Goal: Obtain resource: Download file/media

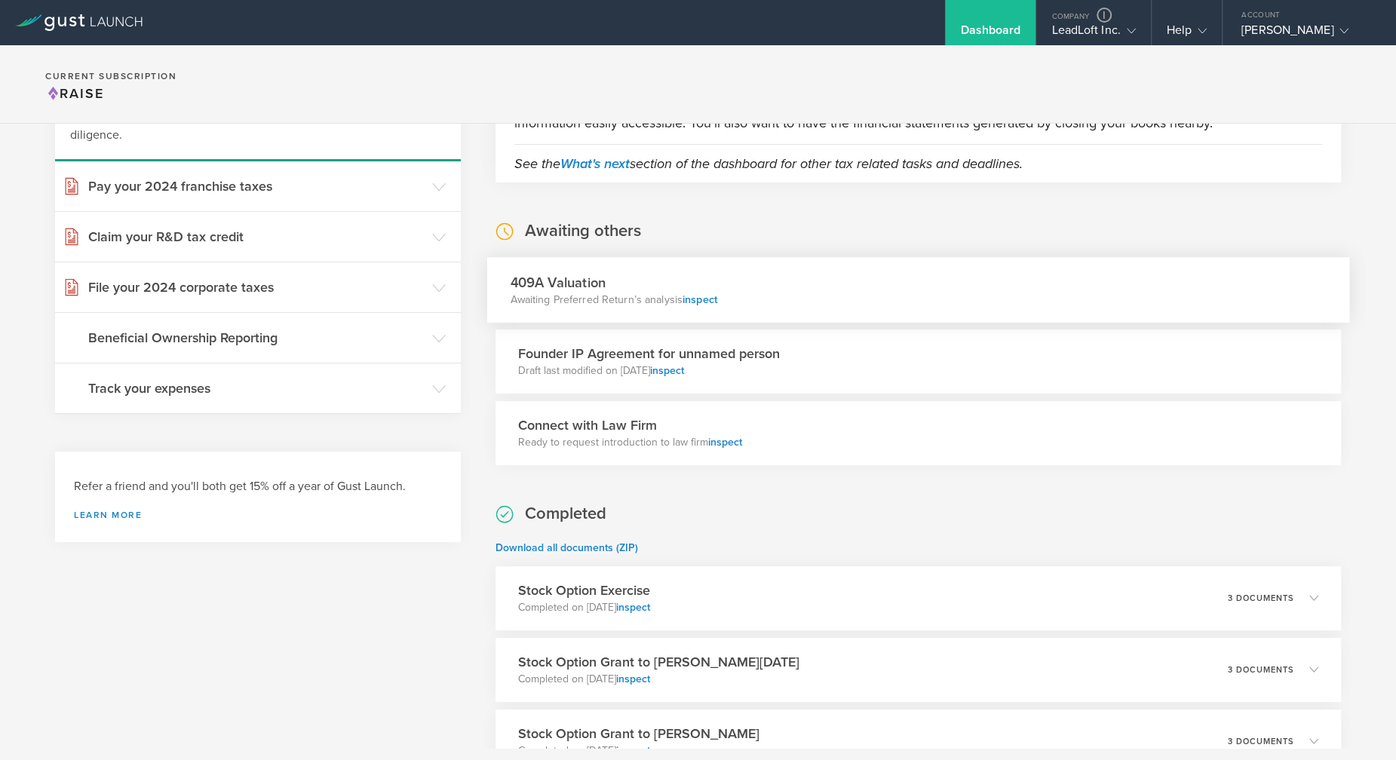
scroll to position [297, 0]
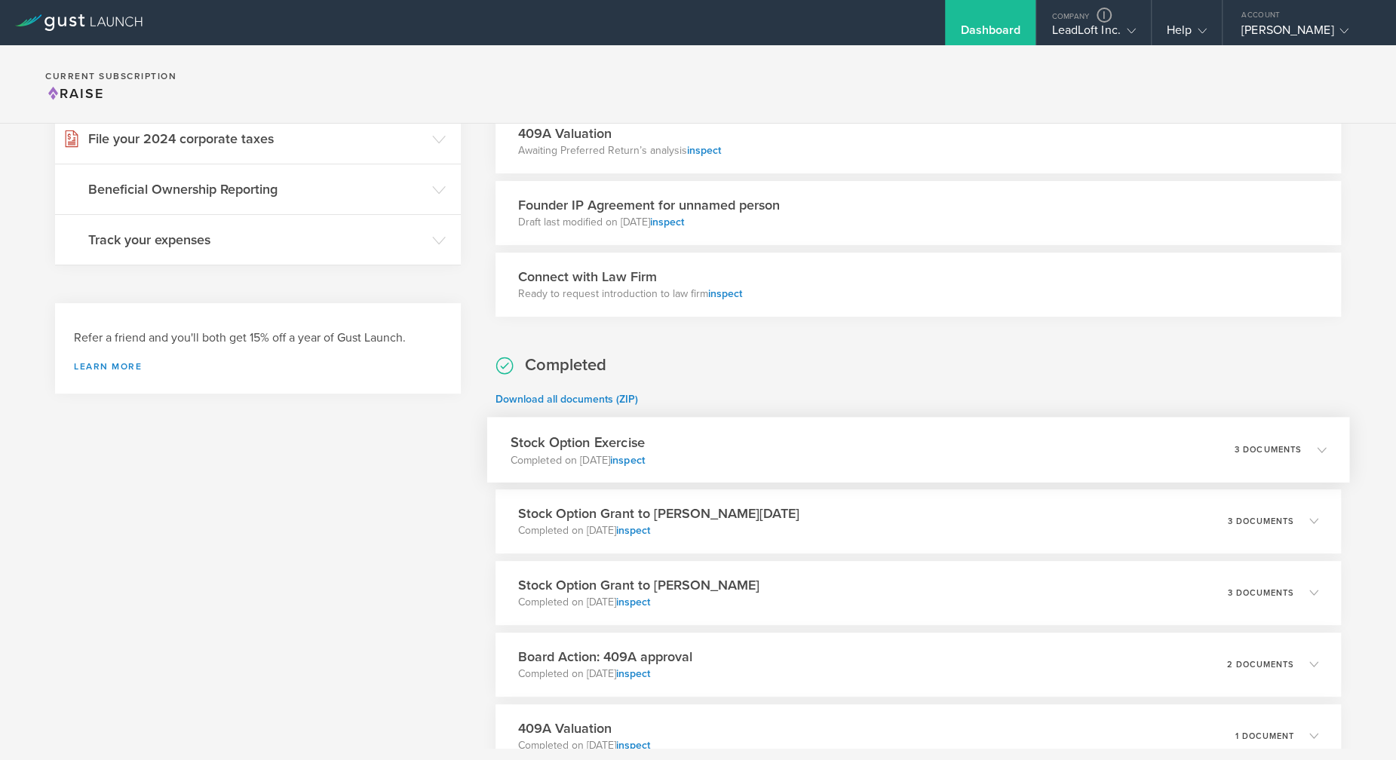
click at [707, 442] on div "Stock Option Exercise Completed on [DATE] inspect 3 documents" at bounding box center [917, 450] width 863 height 66
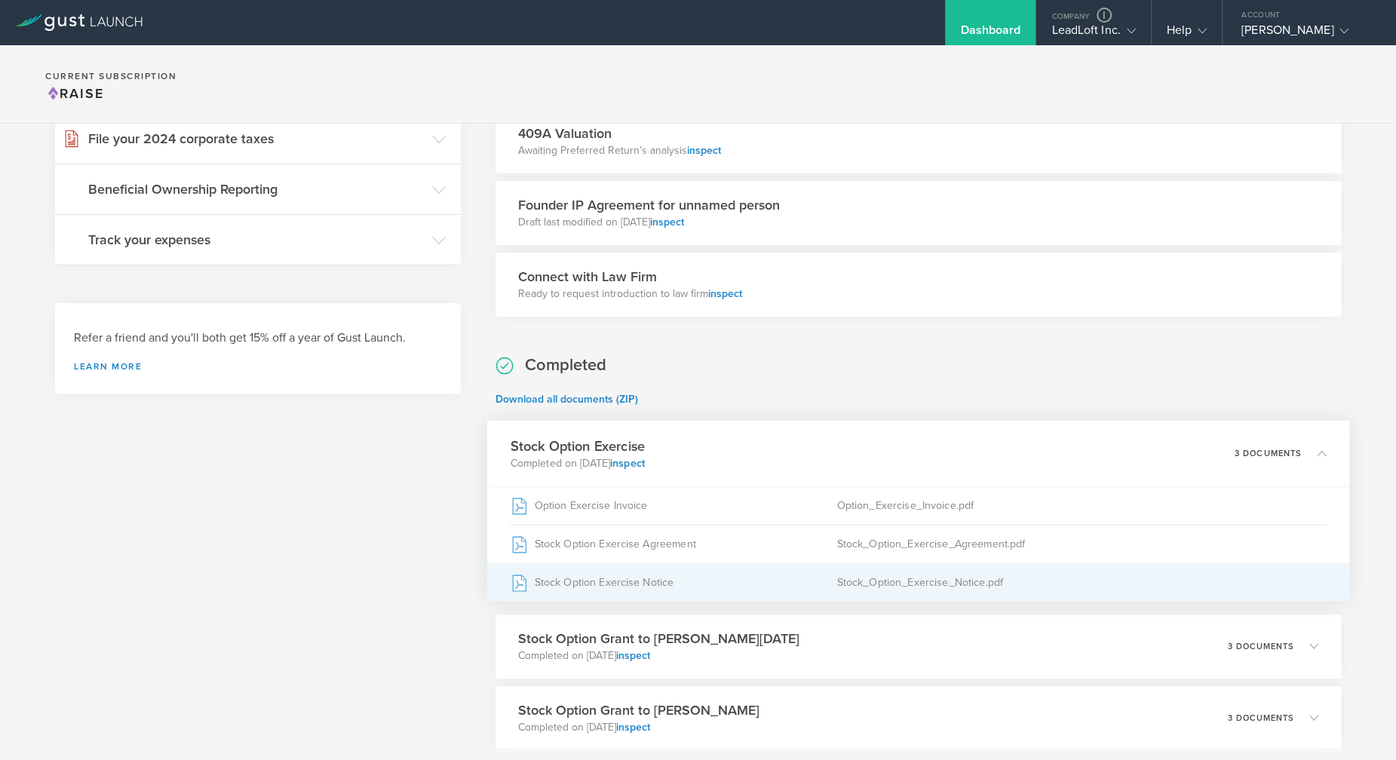
click at [628, 572] on div "Stock Option Exercise Notice" at bounding box center [673, 582] width 326 height 38
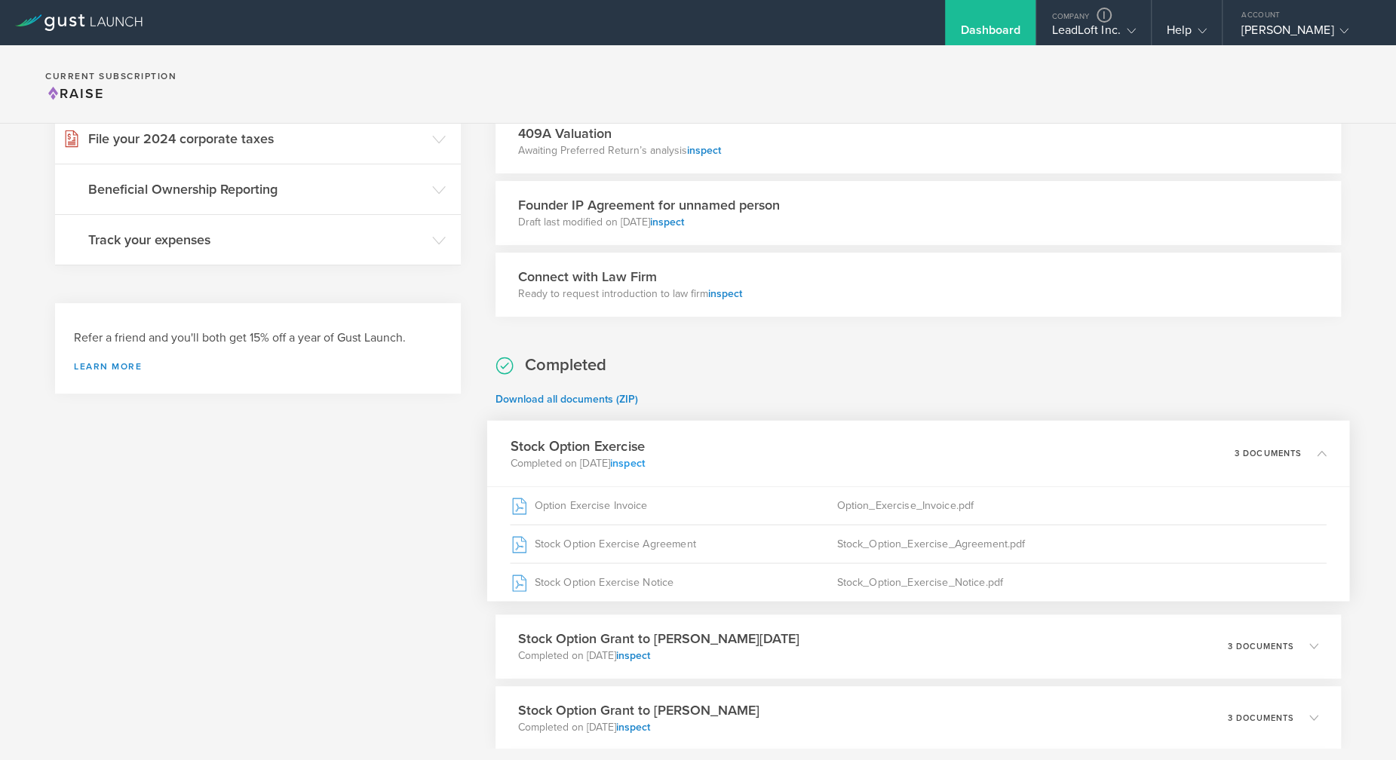
click at [645, 461] on link "inspect" at bounding box center [627, 462] width 35 height 13
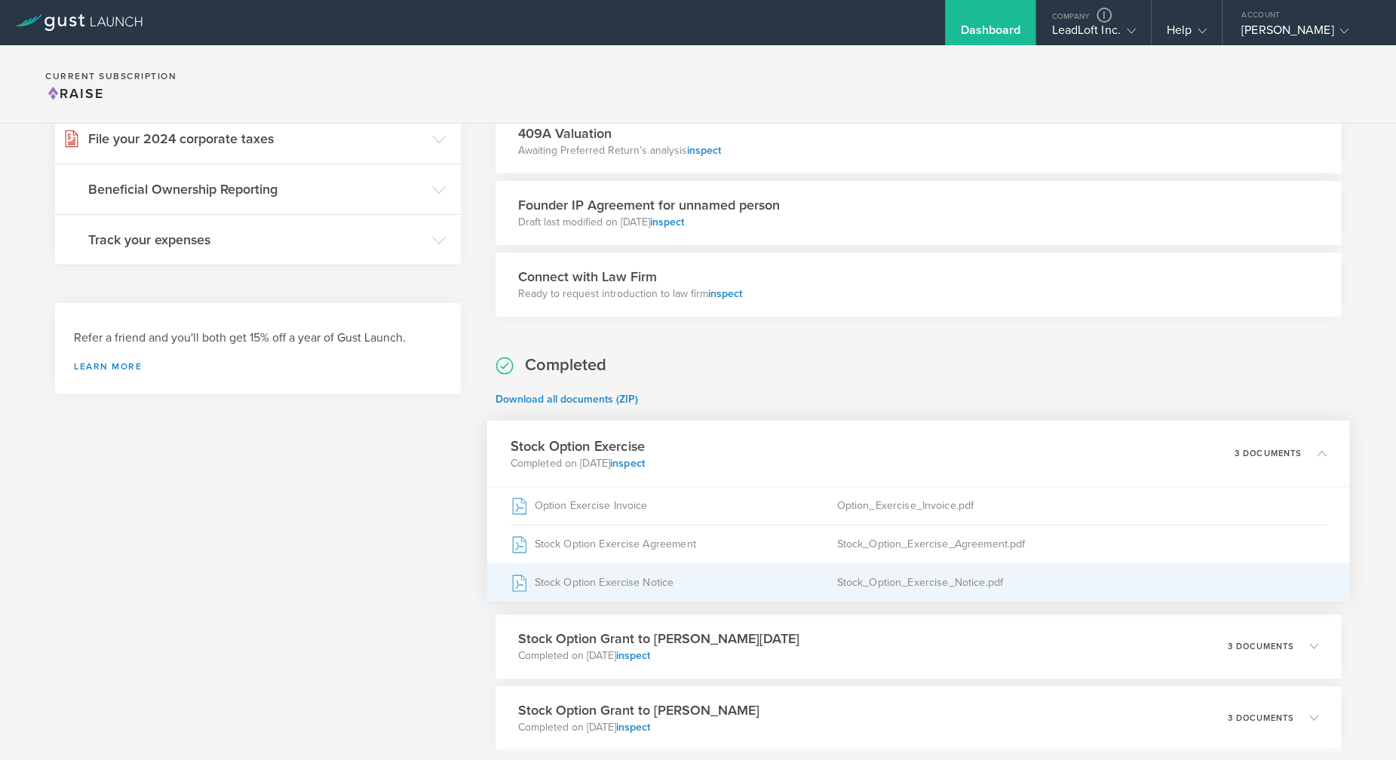
click at [596, 581] on div "Stock Option Exercise Notice" at bounding box center [673, 582] width 326 height 38
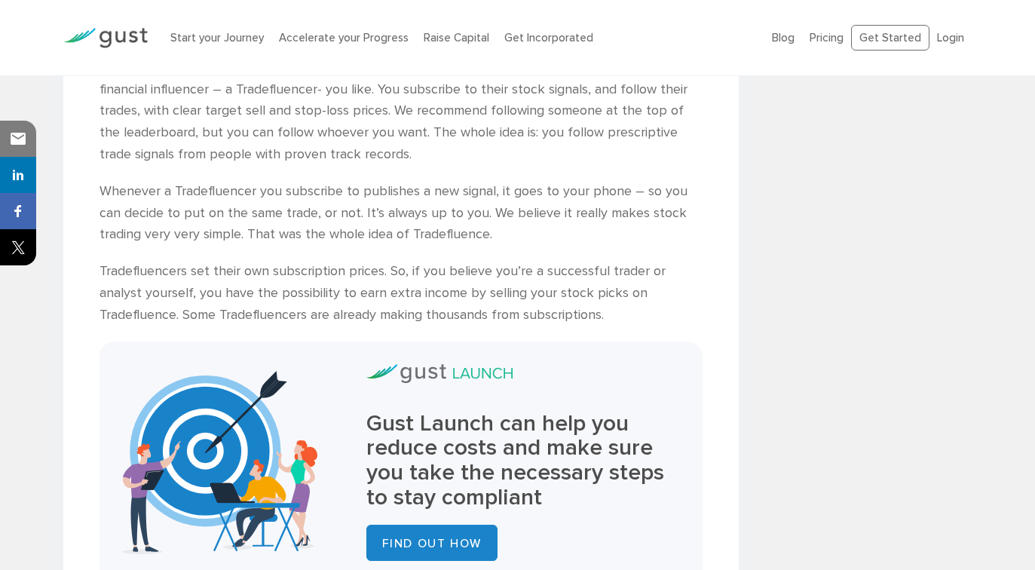
scroll to position [1713, 0]
